Goal: Task Accomplishment & Management: Complete application form

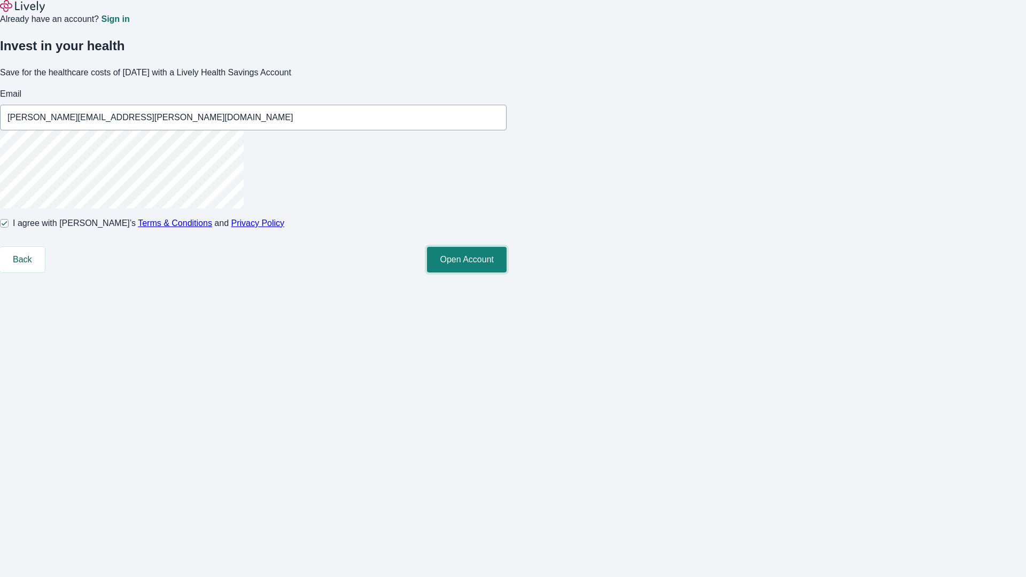
click at [507, 273] on button "Open Account" at bounding box center [467, 260] width 80 height 26
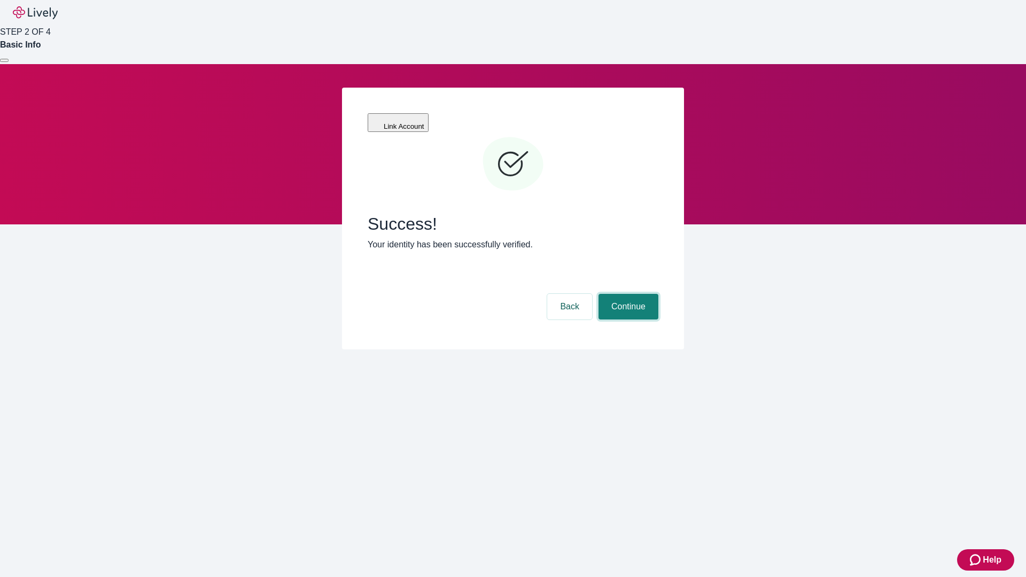
click at [627, 294] on button "Continue" at bounding box center [629, 307] width 60 height 26
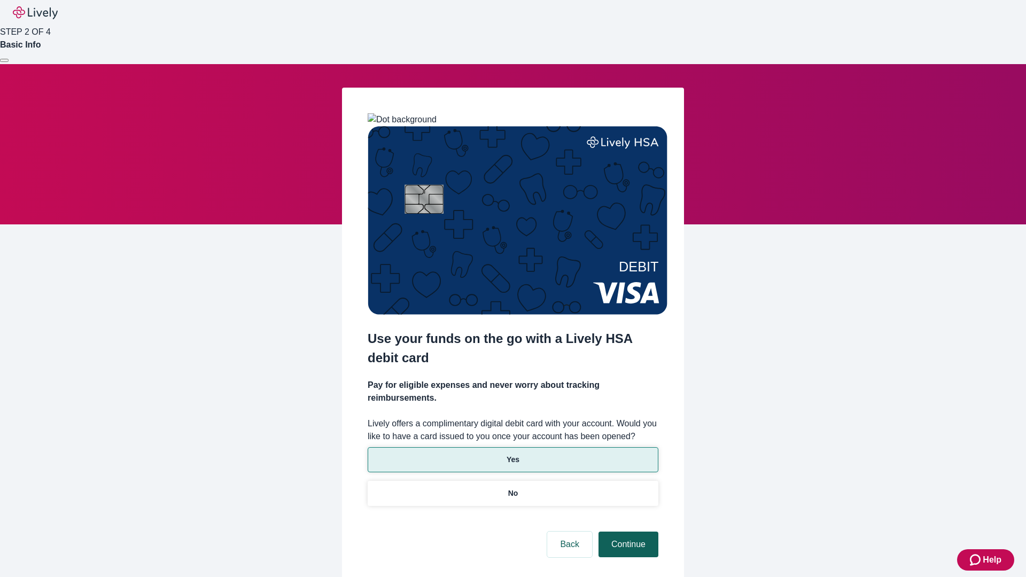
click at [513, 454] on p "Yes" at bounding box center [513, 459] width 13 height 11
click at [627, 532] on button "Continue" at bounding box center [629, 545] width 60 height 26
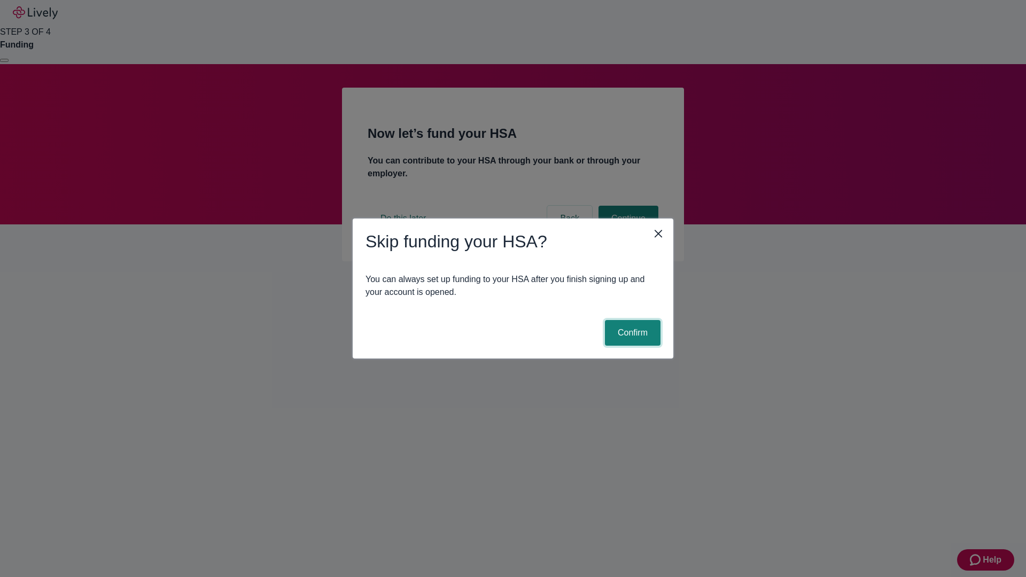
click at [631, 333] on button "Confirm" at bounding box center [633, 333] width 56 height 26
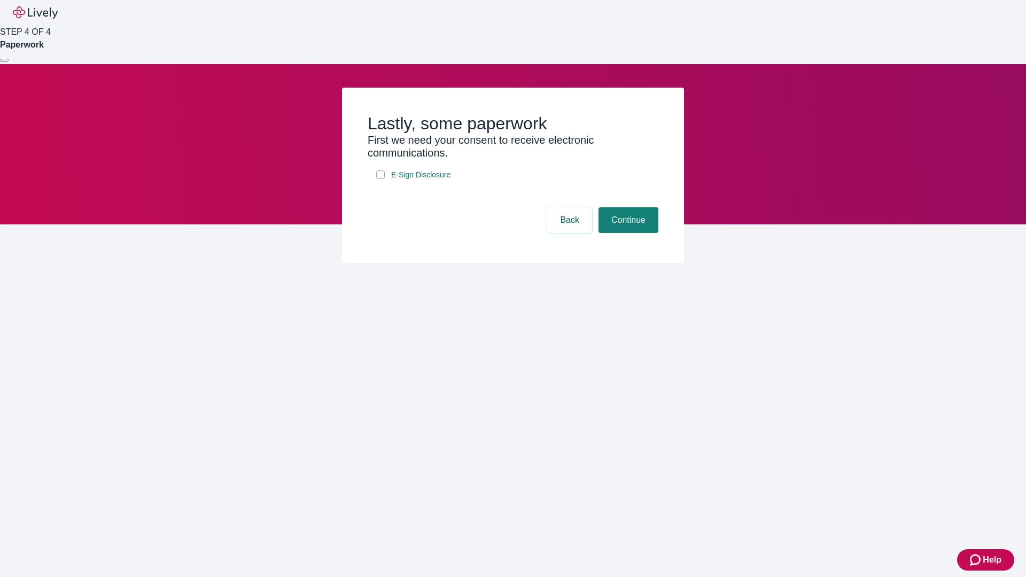
click at [381, 179] on input "E-Sign Disclosure" at bounding box center [380, 174] width 9 height 9
checkbox input "true"
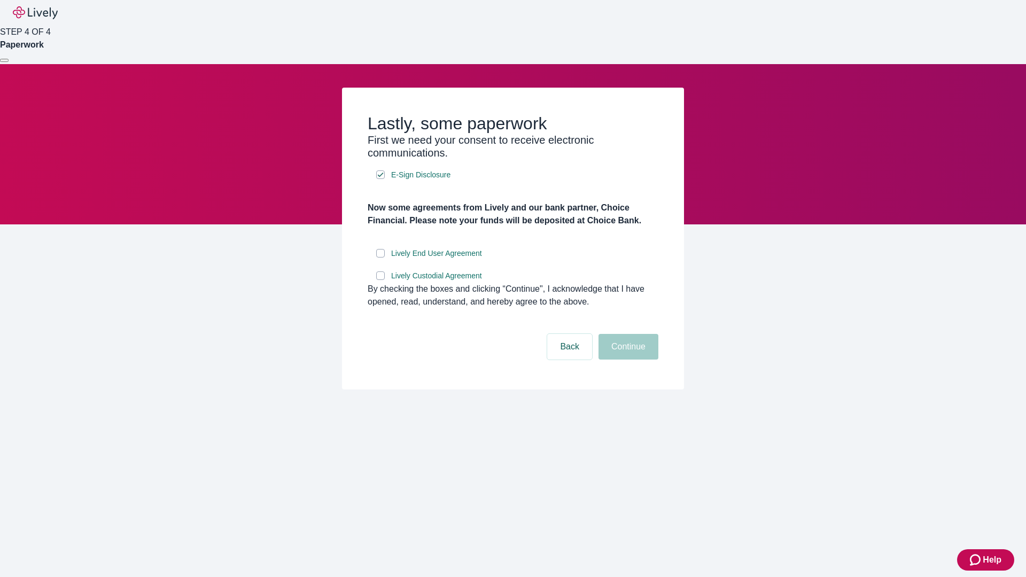
click at [381, 258] on input "Lively End User Agreement" at bounding box center [380, 253] width 9 height 9
checkbox input "true"
click at [381, 280] on input "Lively Custodial Agreement" at bounding box center [380, 276] width 9 height 9
checkbox input "true"
click at [627, 360] on button "Continue" at bounding box center [629, 347] width 60 height 26
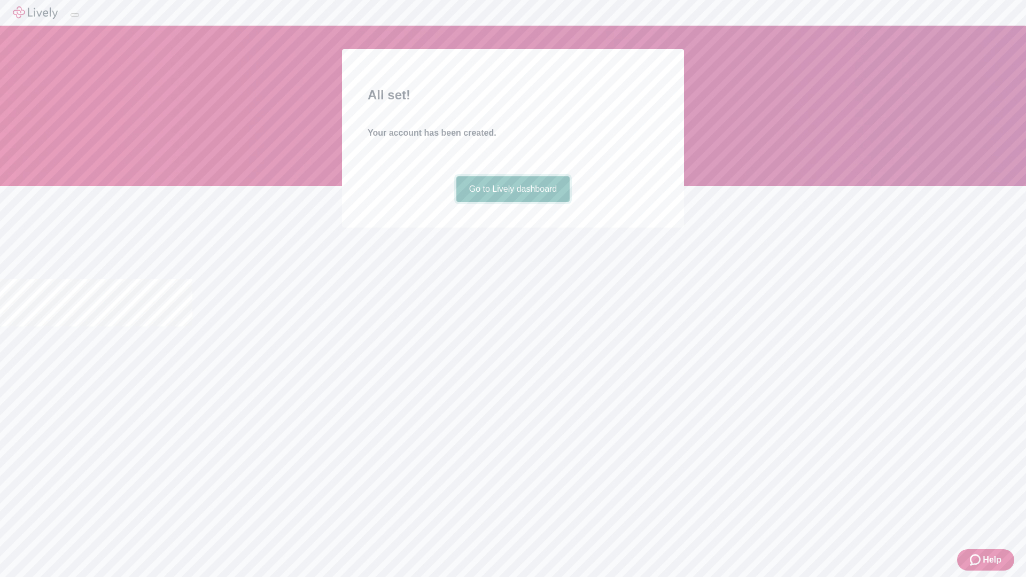
click at [513, 202] on link "Go to Lively dashboard" at bounding box center [513, 189] width 114 height 26
